Goal: Find specific page/section: Find specific page/section

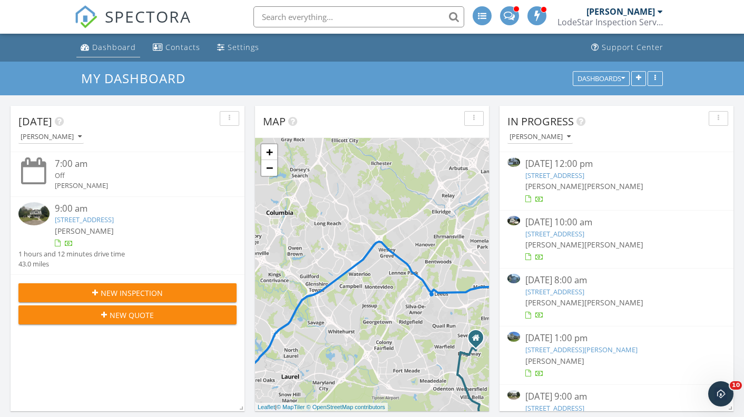
scroll to position [854, 744]
click at [103, 47] on div "Dashboard" at bounding box center [114, 47] width 44 height 10
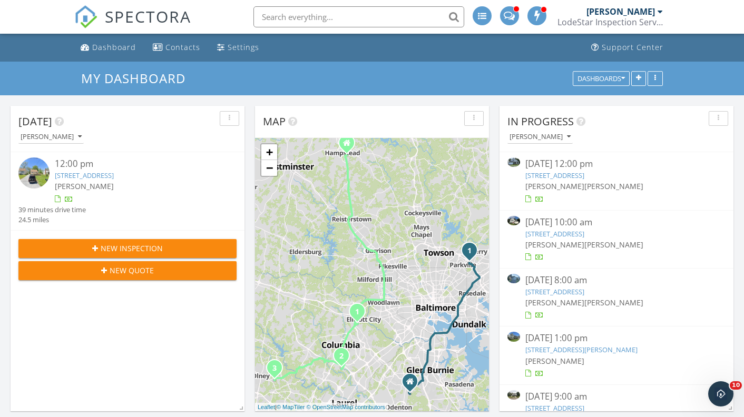
click at [111, 177] on link "[STREET_ADDRESS]" at bounding box center [84, 175] width 59 height 9
